Goal: Leave review/rating: Share an evaluation or opinion about a product, service, or content

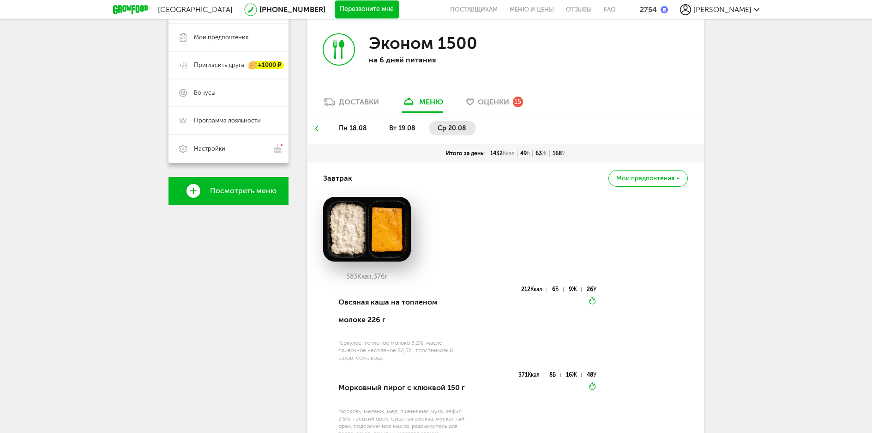
scroll to position [135, 0]
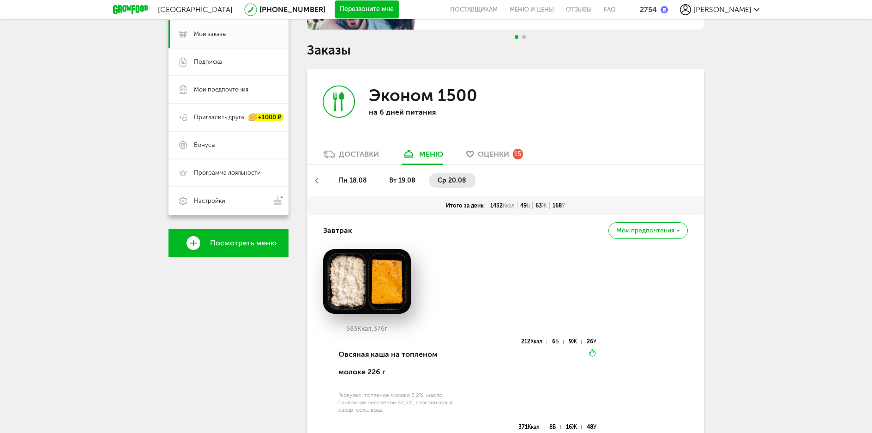
click at [492, 155] on span "Оценки" at bounding box center [493, 154] width 31 height 9
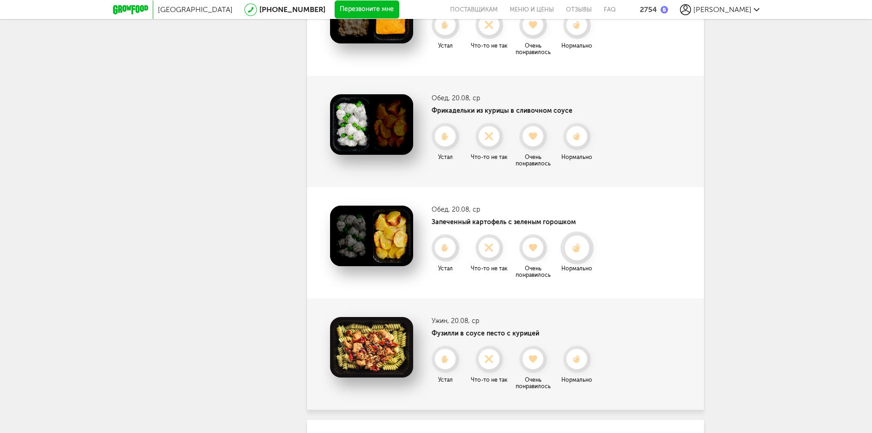
scroll to position [1577, 0]
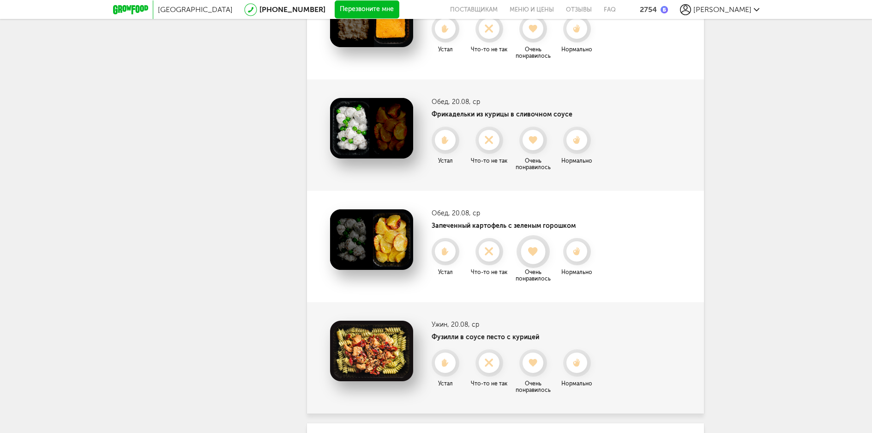
click at [535, 255] on use at bounding box center [533, 251] width 10 height 9
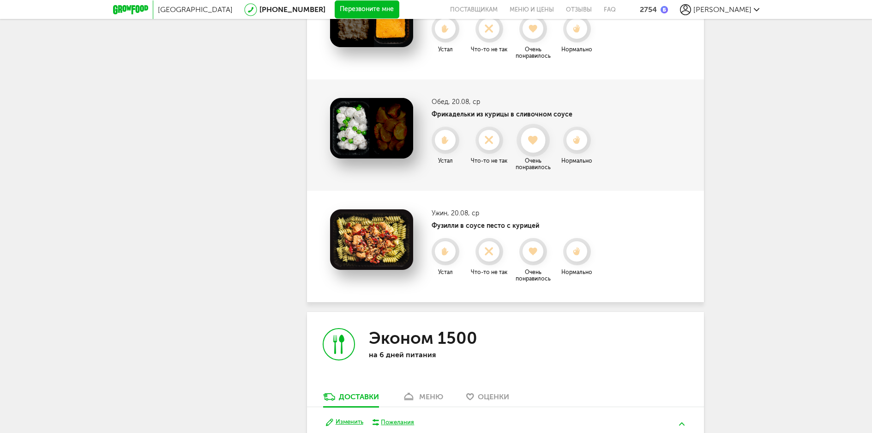
click at [534, 142] on use at bounding box center [533, 139] width 10 height 9
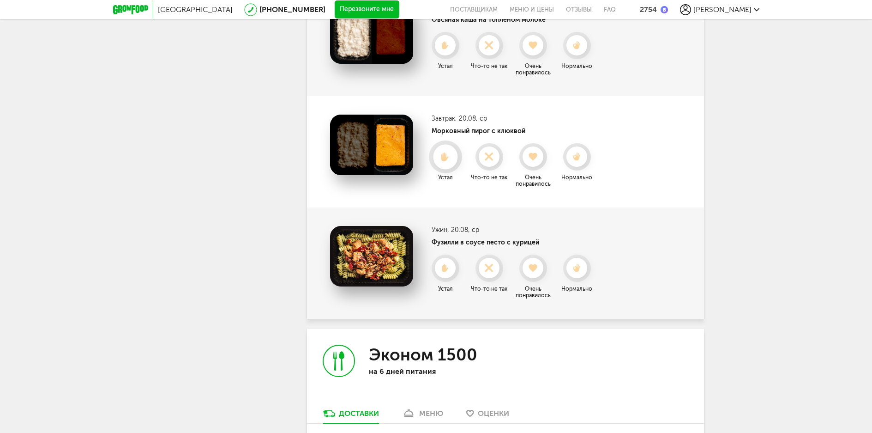
scroll to position [1438, 0]
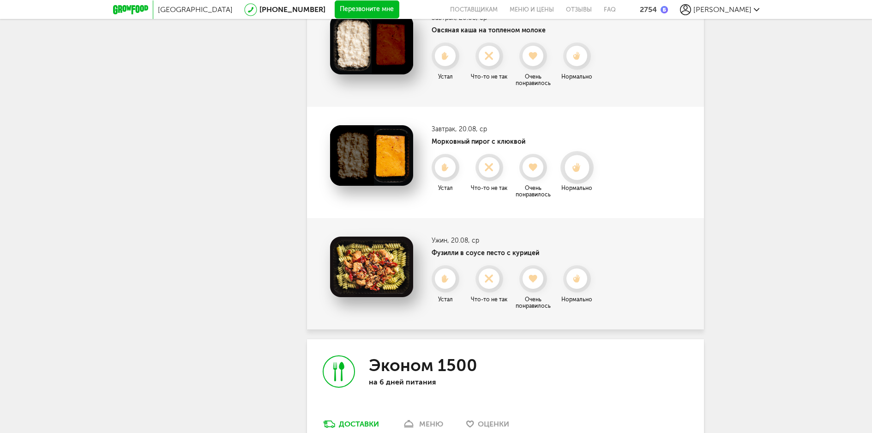
click at [572, 169] on icon at bounding box center [577, 168] width 24 height 10
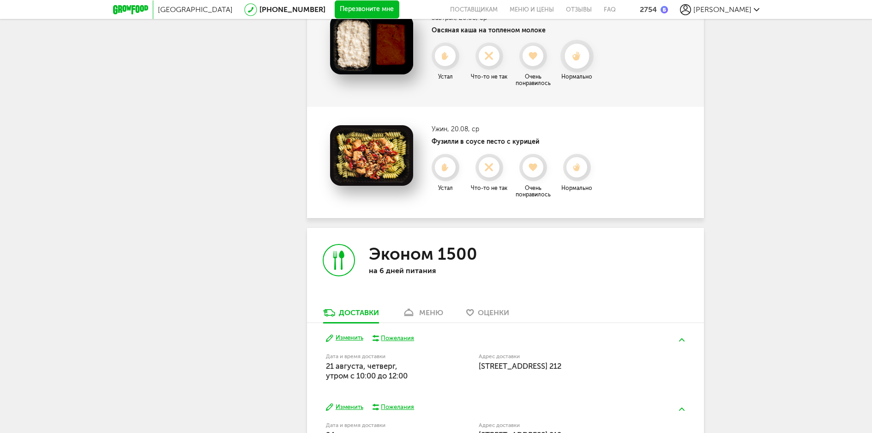
click at [574, 54] on icon at bounding box center [577, 56] width 24 height 10
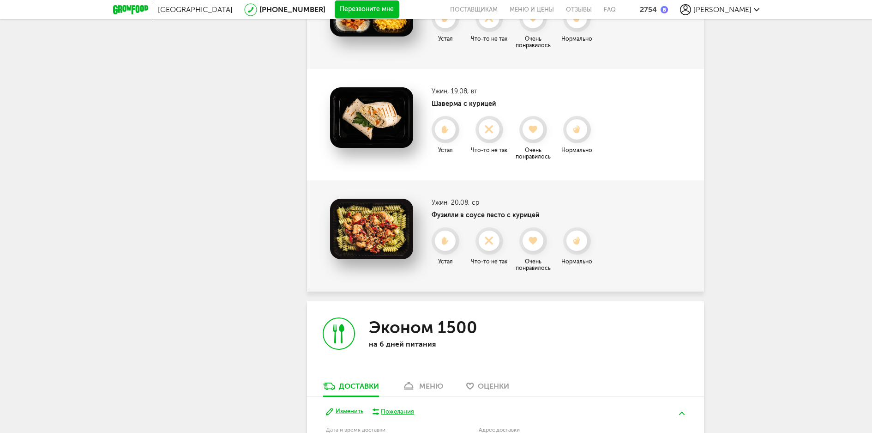
scroll to position [1207, 0]
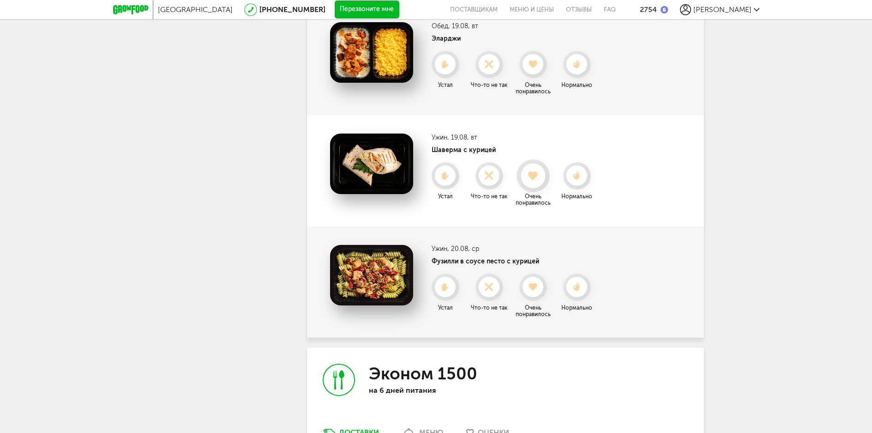
click at [531, 171] on icon at bounding box center [533, 176] width 24 height 10
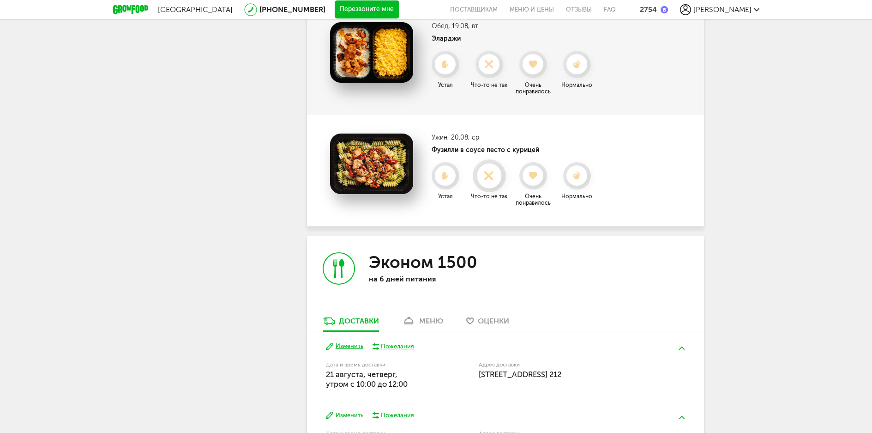
scroll to position [1161, 0]
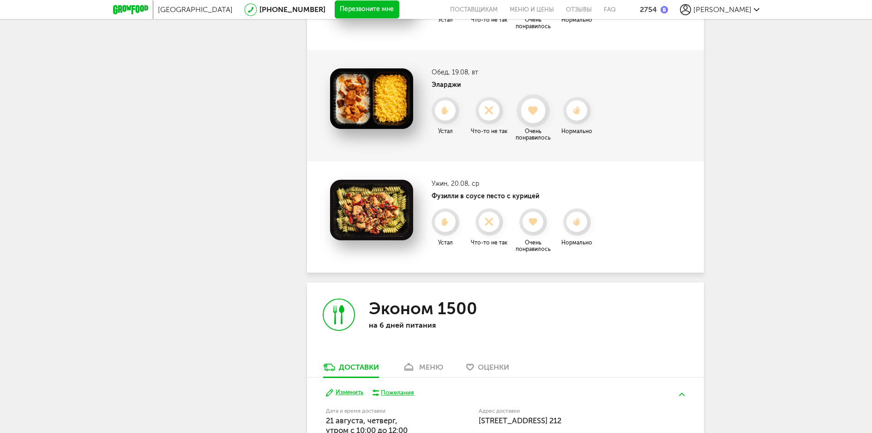
click at [533, 113] on use at bounding box center [533, 110] width 10 height 9
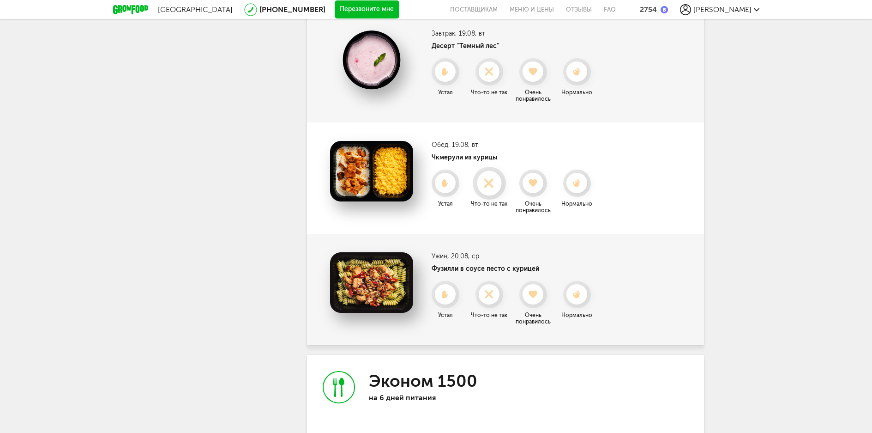
scroll to position [976, 0]
click at [530, 187] on icon at bounding box center [533, 184] width 24 height 10
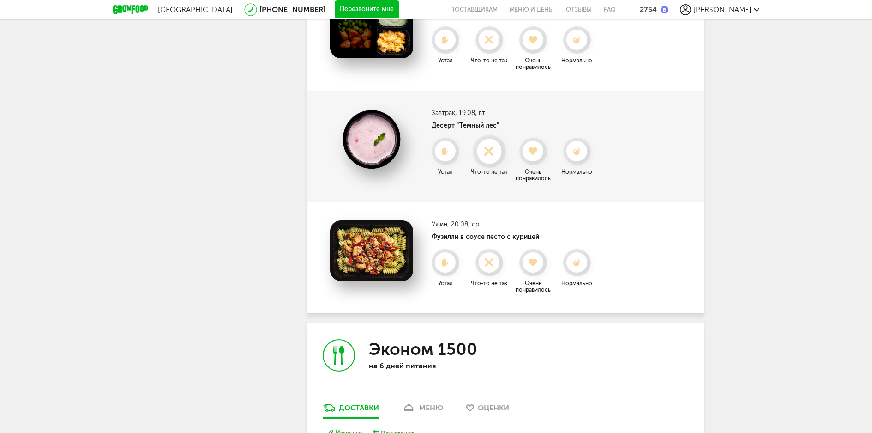
scroll to position [884, 0]
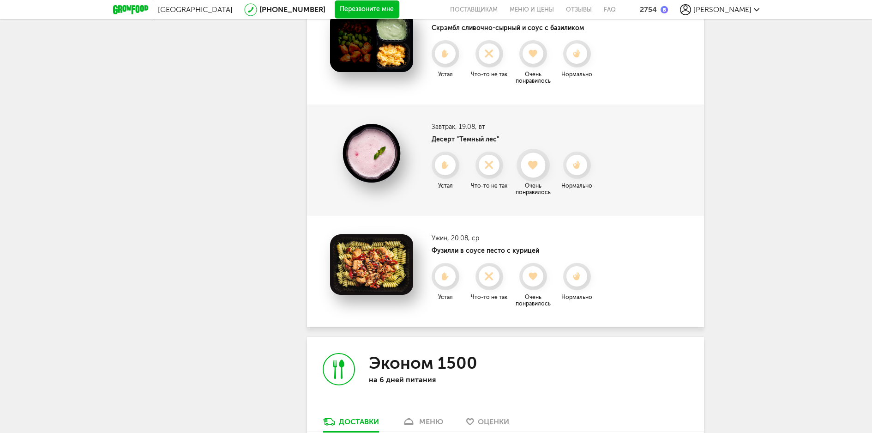
click at [536, 169] on icon at bounding box center [533, 165] width 24 height 10
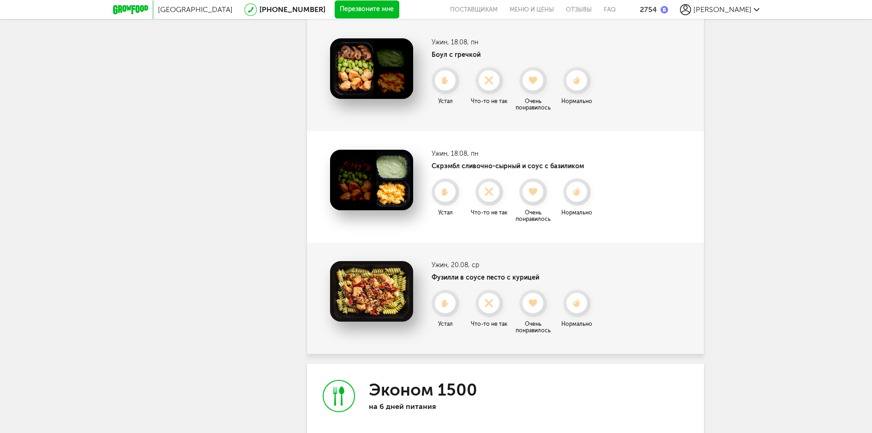
scroll to position [746, 0]
click at [542, 194] on icon at bounding box center [533, 192] width 24 height 10
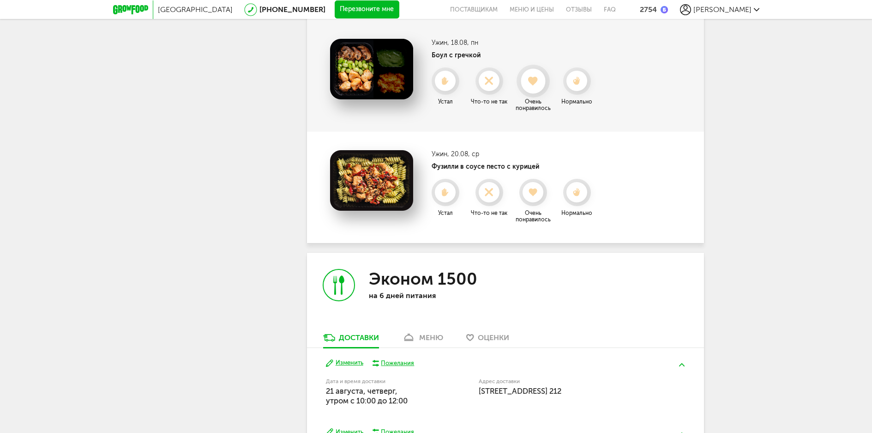
click at [533, 84] on use at bounding box center [533, 80] width 10 height 9
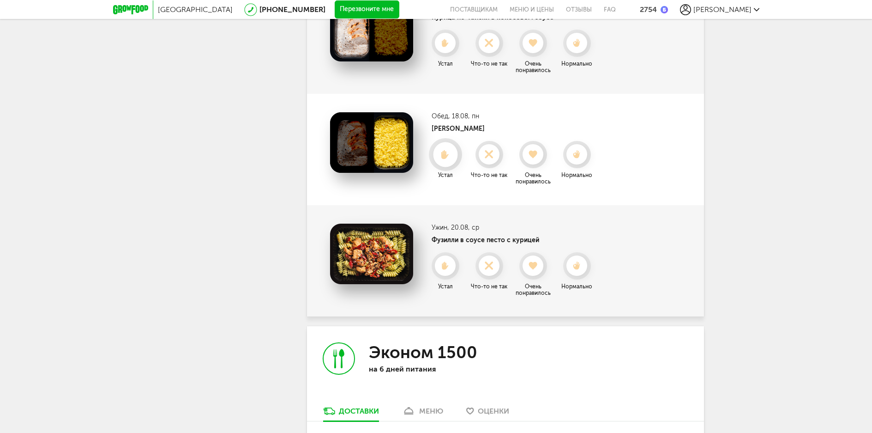
scroll to position [515, 0]
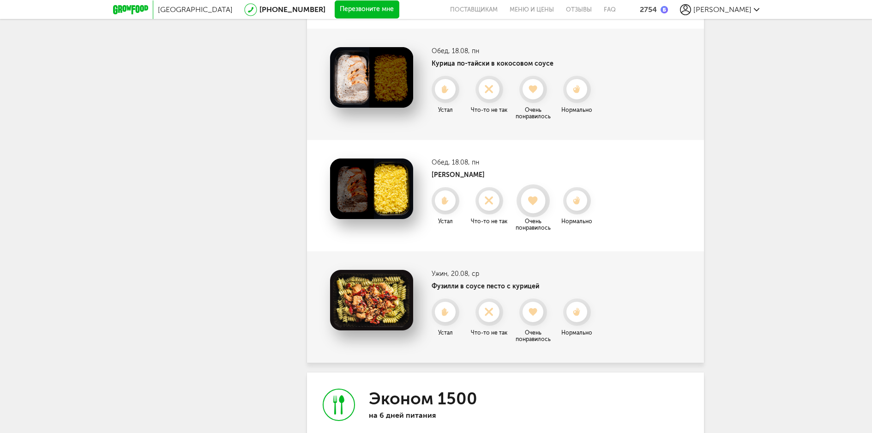
click at [542, 200] on icon at bounding box center [533, 201] width 24 height 10
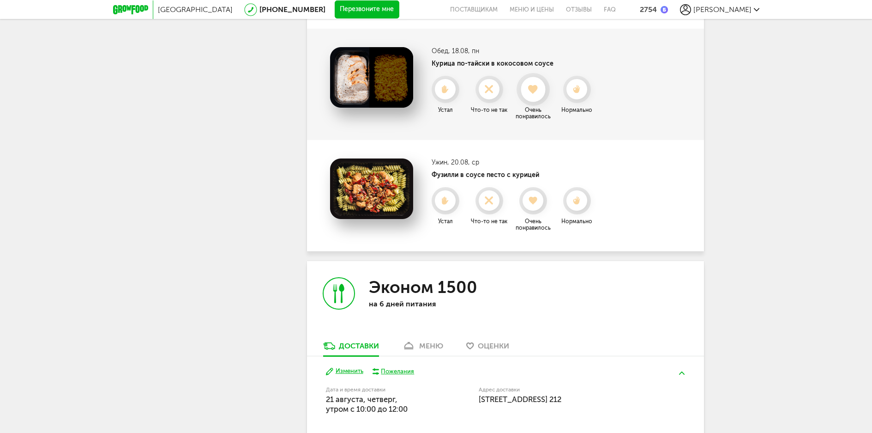
click at [537, 90] on icon at bounding box center [533, 89] width 24 height 10
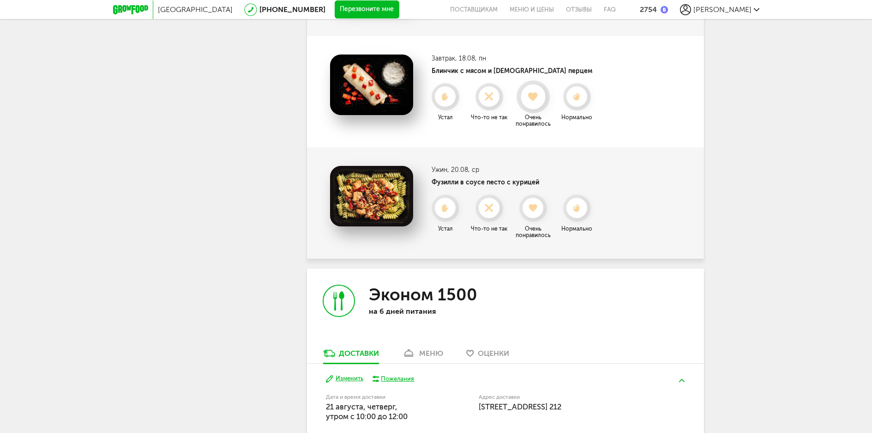
scroll to position [376, 0]
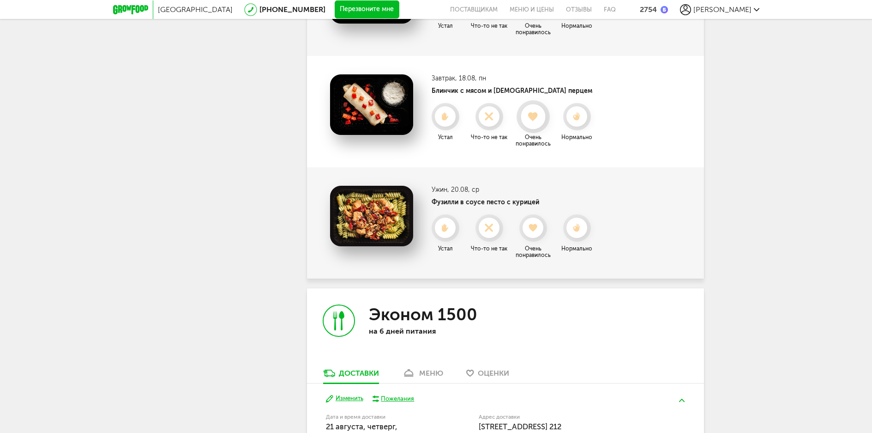
click at [537, 122] on div at bounding box center [533, 116] width 24 height 24
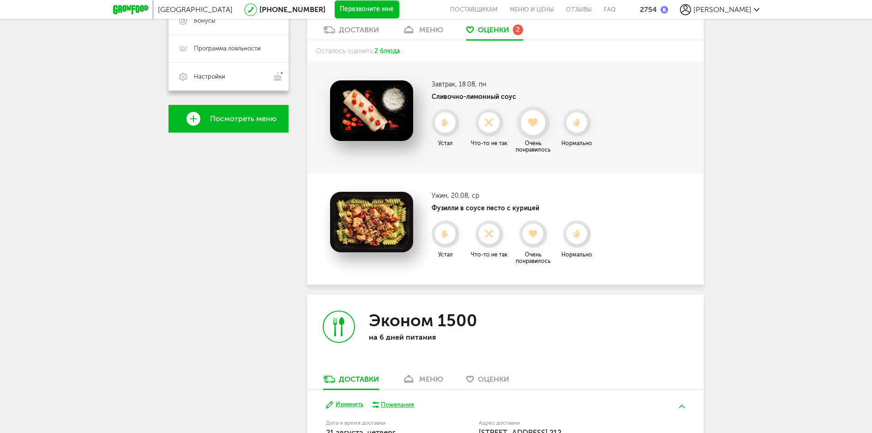
scroll to position [238, 0]
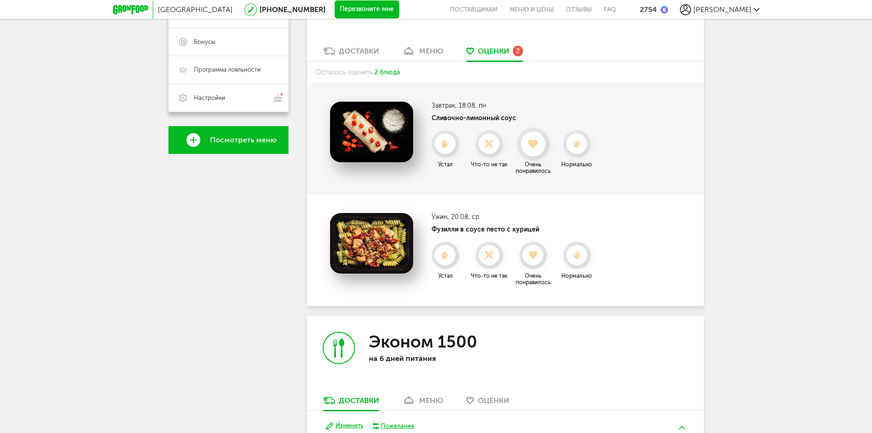
click at [534, 143] on use at bounding box center [533, 143] width 10 height 9
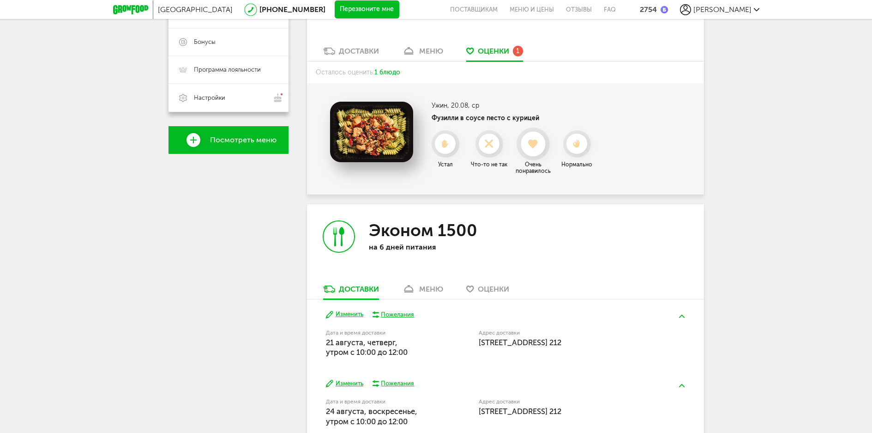
click at [530, 146] on icon at bounding box center [533, 144] width 24 height 10
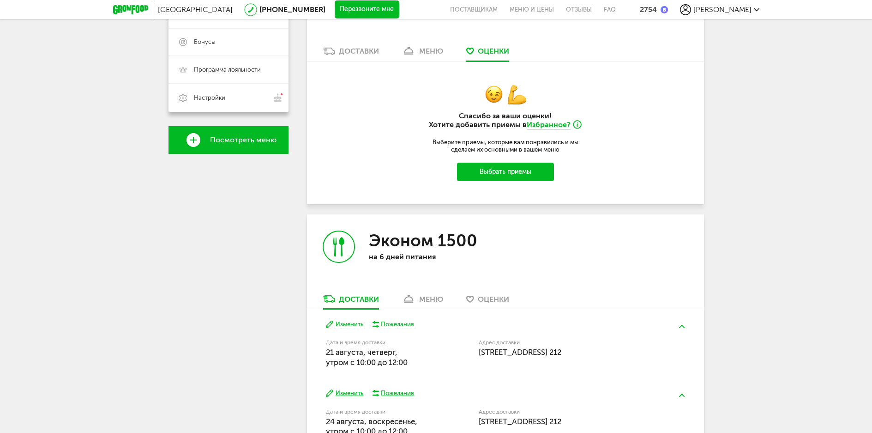
click at [508, 174] on button "Выбрать приемы" at bounding box center [505, 172] width 97 height 18
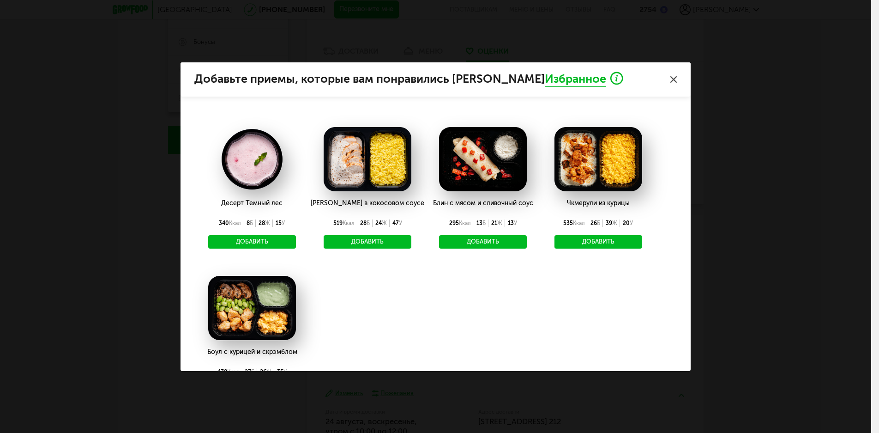
click at [484, 242] on button "Добавить" at bounding box center [483, 242] width 88 height 14
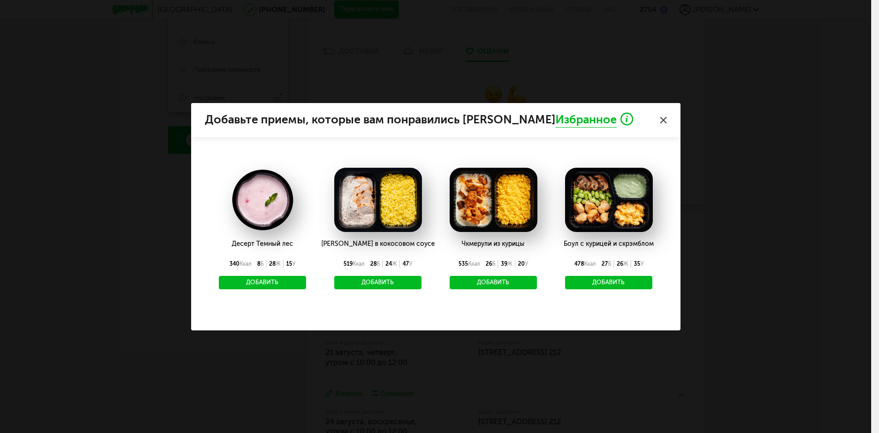
click at [377, 279] on button "Добавить" at bounding box center [378, 283] width 88 height 14
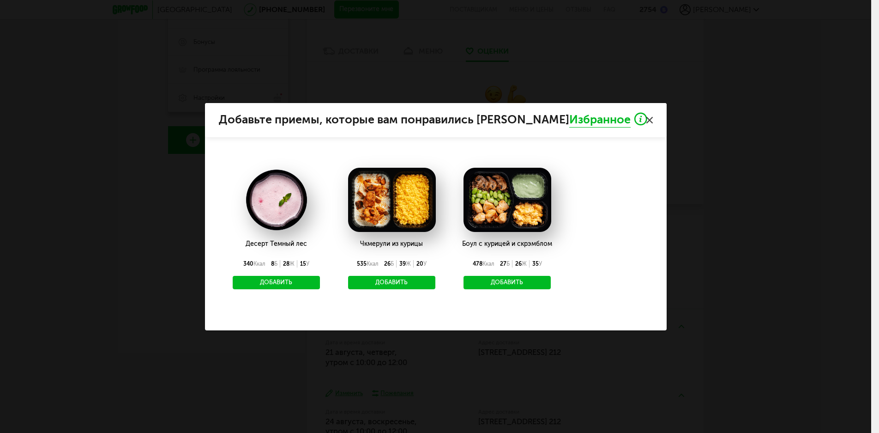
click at [387, 279] on button "Добавить" at bounding box center [392, 283] width 88 height 14
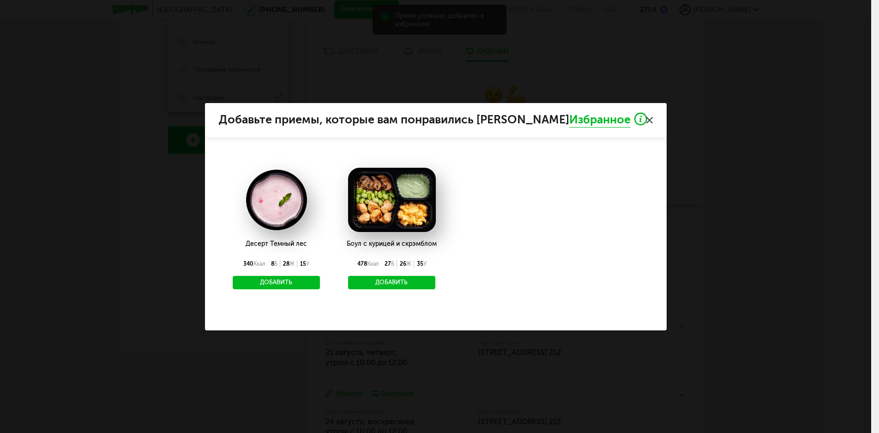
click at [379, 278] on button "Добавить" at bounding box center [392, 283] width 88 height 14
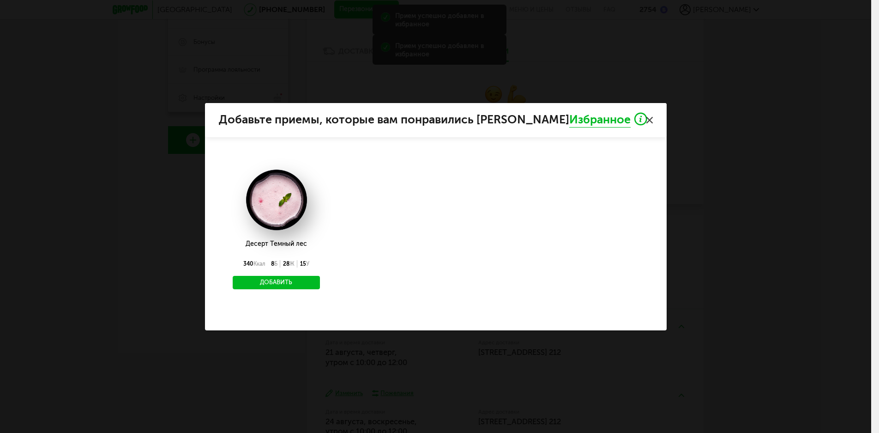
click at [271, 281] on button "Добавить" at bounding box center [277, 283] width 88 height 14
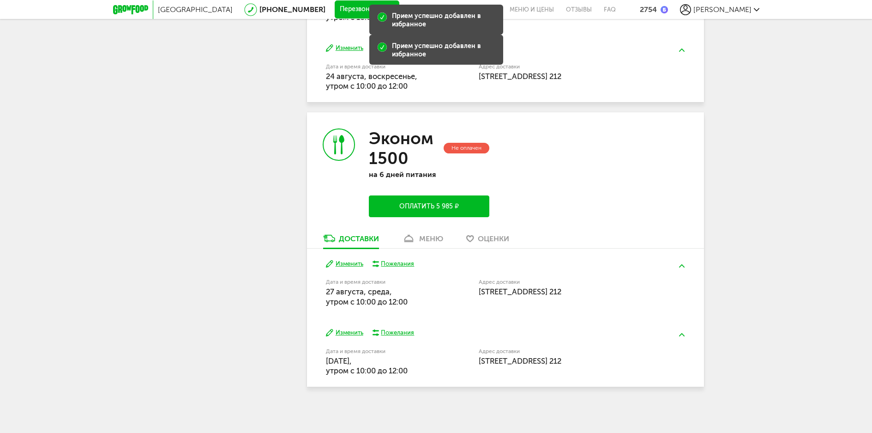
scroll to position [584, 0]
